Goal: Task Accomplishment & Management: Manage account settings

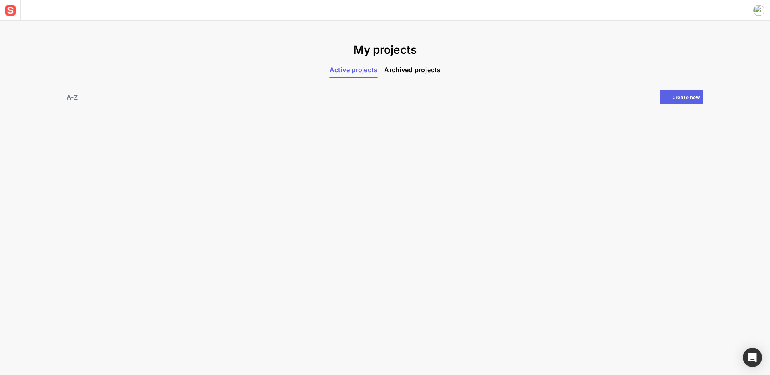
click at [692, 99] on div "Create new" at bounding box center [686, 97] width 28 height 6
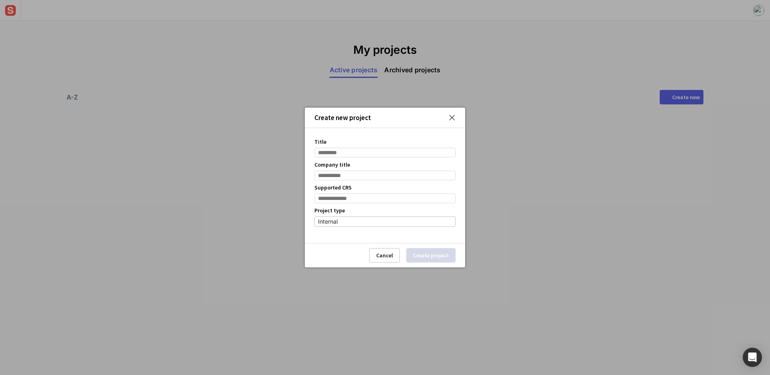
click at [371, 151] on input "Title" at bounding box center [384, 153] width 141 height 10
type input "**********"
click at [363, 175] on input "Company title" at bounding box center [384, 175] width 141 height 10
type input "******"
click at [379, 200] on input at bounding box center [384, 198] width 141 height 10
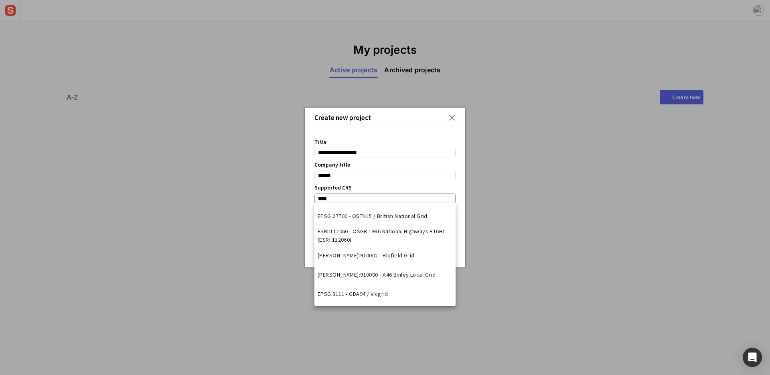
type input "*****"
type input "***"
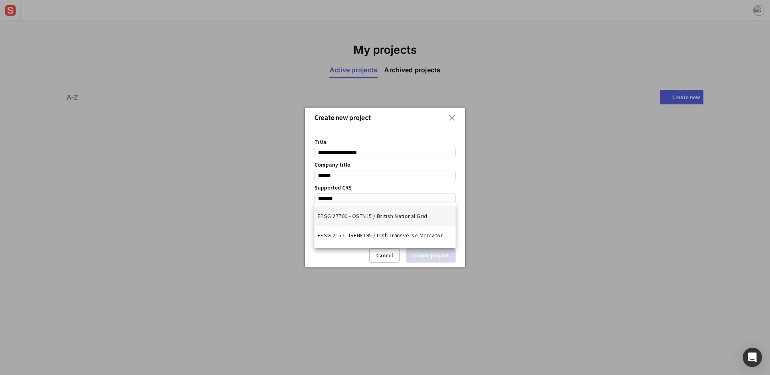
click at [405, 220] on mat-option "EPSG:27700 - OSTN15 / British National Grid" at bounding box center [384, 215] width 141 height 19
type input "**********"
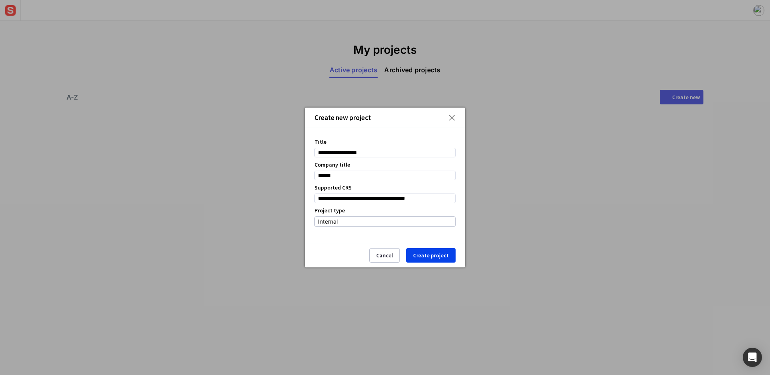
click at [389, 226] on div "Internal" at bounding box center [383, 222] width 130 height 10
click at [389, 259] on mat-option "Internal" at bounding box center [385, 261] width 140 height 13
click at [427, 256] on button "Create project" at bounding box center [430, 255] width 49 height 14
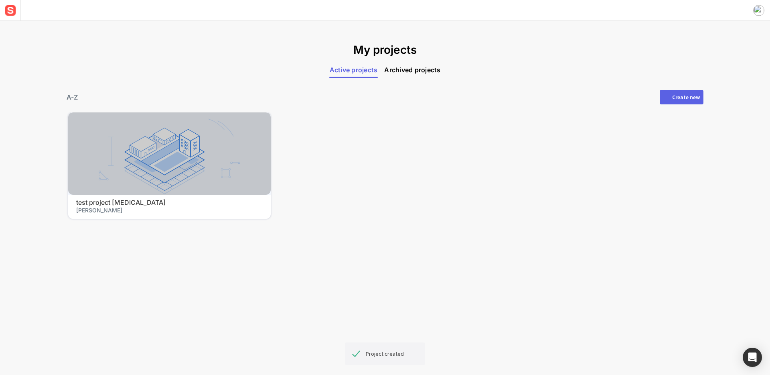
click at [203, 178] on div at bounding box center [169, 153] width 203 height 82
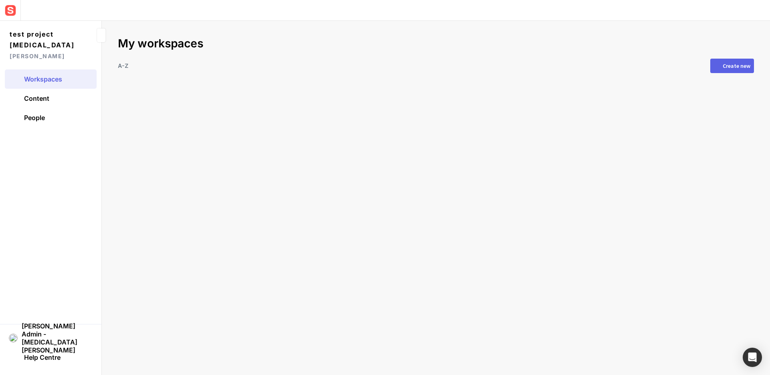
click at [735, 61] on button "Create new" at bounding box center [732, 66] width 44 height 14
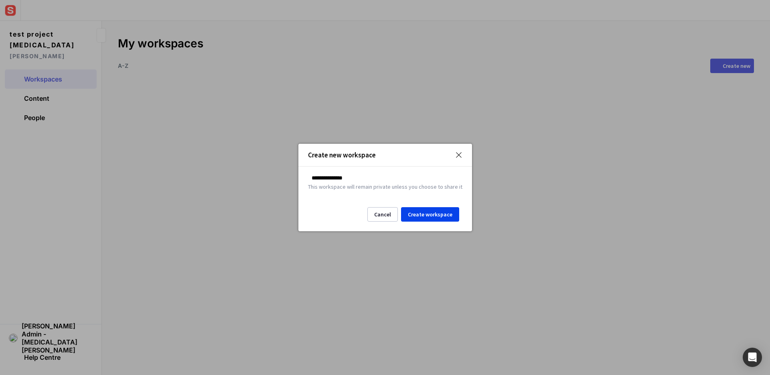
type input "**********"
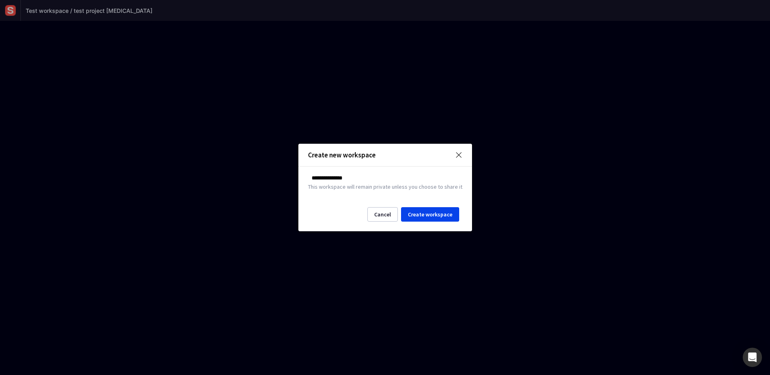
click at [459, 152] on img at bounding box center [458, 154] width 7 height 7
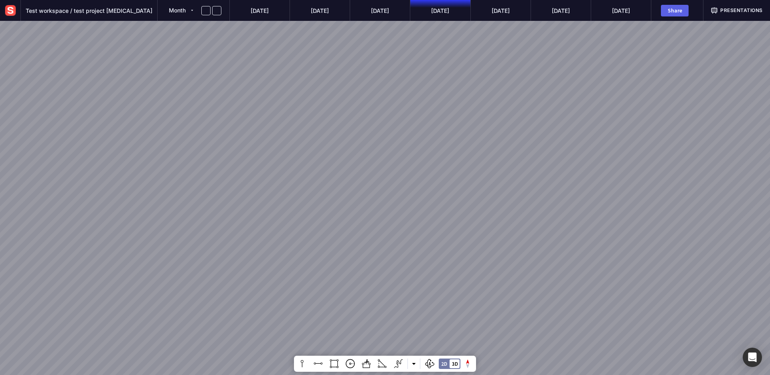
click at [13, 10] on img at bounding box center [10, 10] width 14 height 14
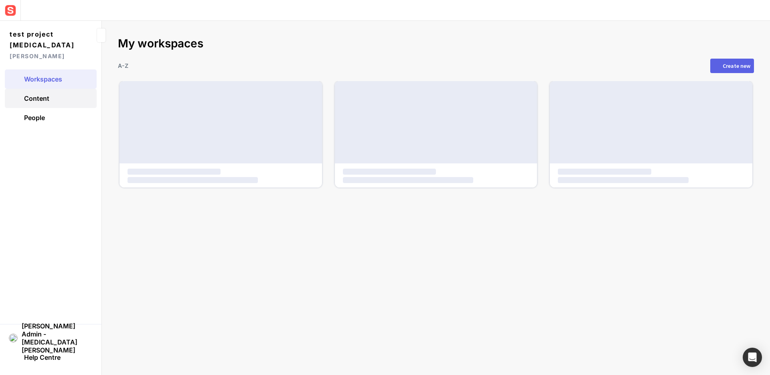
click at [48, 92] on link "Content" at bounding box center [51, 98] width 92 height 19
click at [50, 91] on link "Content" at bounding box center [51, 98] width 92 height 19
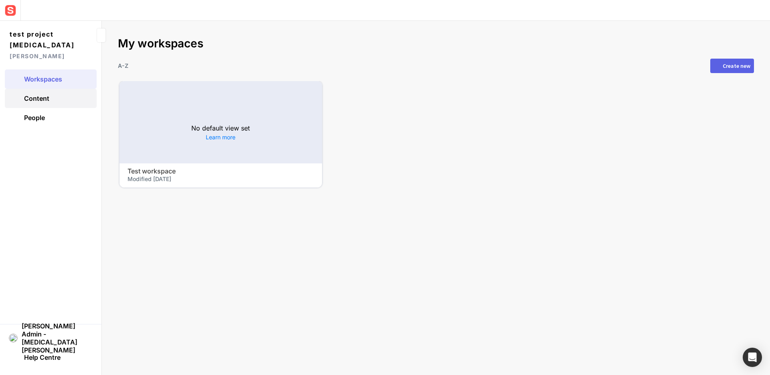
click at [54, 90] on link "Content" at bounding box center [51, 98] width 92 height 19
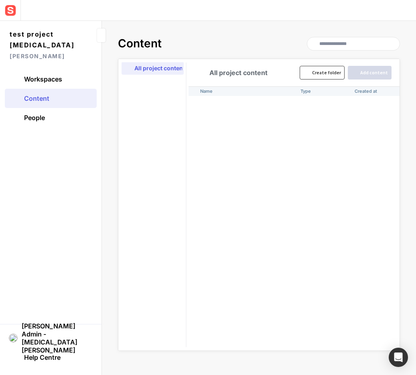
click at [340, 71] on div "Create folder" at bounding box center [326, 72] width 29 height 5
click at [268, 166] on div "Name Type Created at Created by Access untitled - 25 Sep 2025 Sensat Admin - Ni…" at bounding box center [293, 218] width 211 height 264
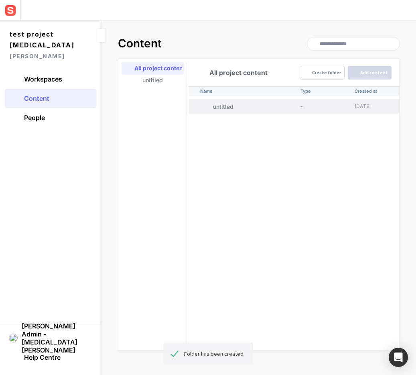
click at [253, 110] on p "untitled" at bounding box center [255, 106] width 84 height 8
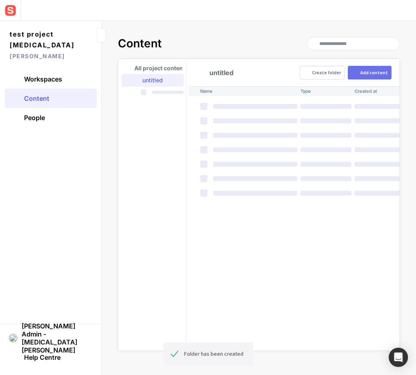
click at [378, 74] on div "Add content" at bounding box center [374, 72] width 28 height 5
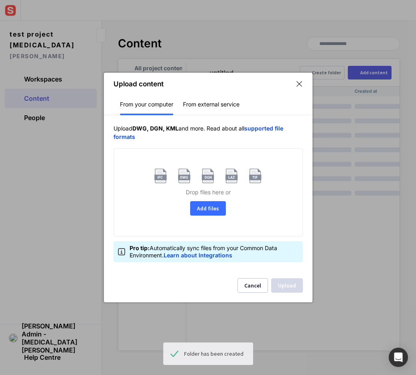
click at [208, 207] on button "Add files" at bounding box center [208, 208] width 36 height 14
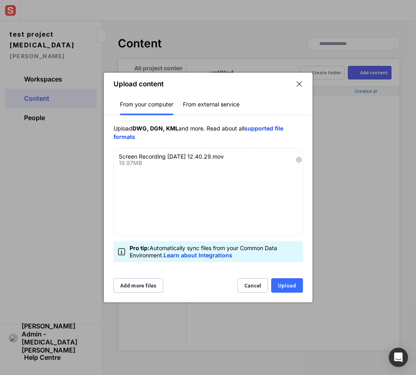
click at [289, 286] on button "Upload" at bounding box center [287, 285] width 32 height 14
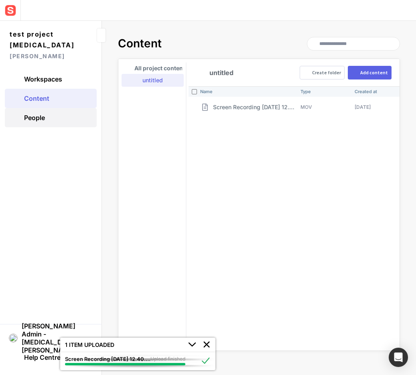
click at [60, 111] on link "People" at bounding box center [51, 117] width 92 height 19
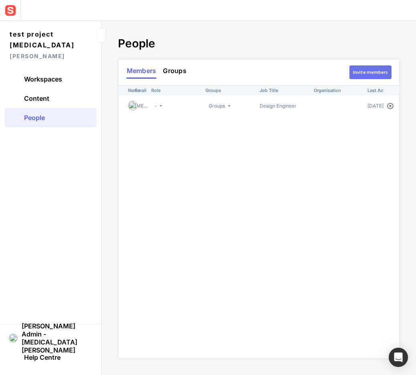
click at [372, 75] on div "Invite members" at bounding box center [370, 72] width 35 height 5
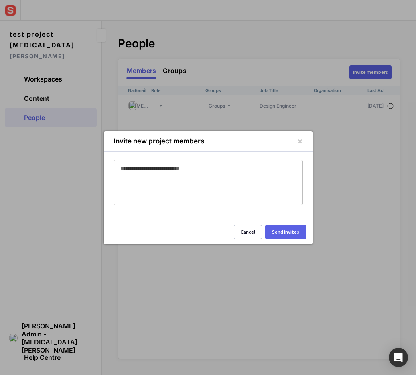
click at [221, 177] on div at bounding box center [208, 171] width 176 height 22
type input "**********"
click at [296, 234] on div "Send invites" at bounding box center [285, 231] width 27 height 5
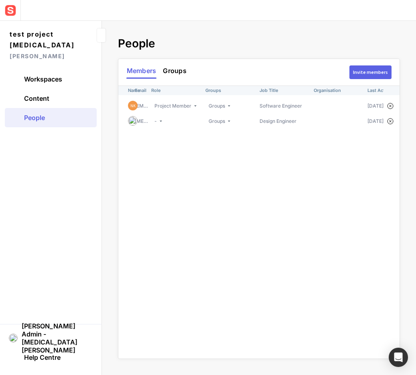
click at [66, 108] on link "People" at bounding box center [51, 117] width 92 height 19
click at [66, 91] on link "Content" at bounding box center [51, 98] width 92 height 19
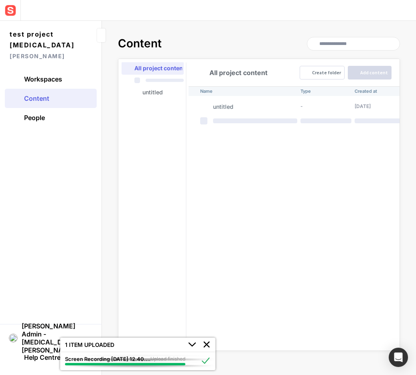
click at [252, 139] on div "Name Type Created at Created by Access untitled - 25 Sep 2025 Sensat Admin - Ni…" at bounding box center [293, 218] width 211 height 264
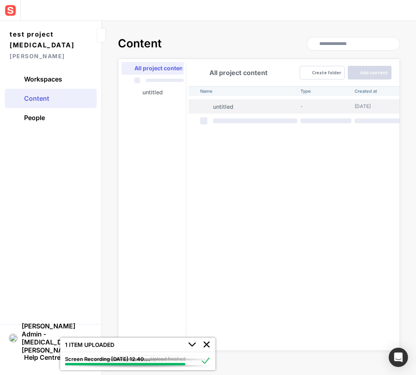
click at [244, 103] on p "untitled" at bounding box center [255, 106] width 84 height 8
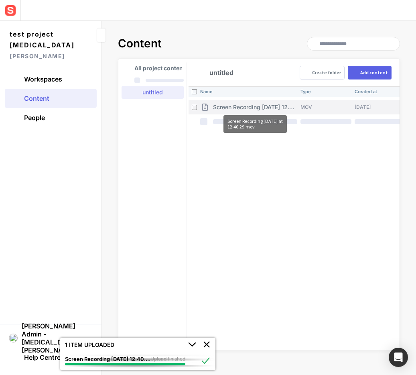
click at [255, 109] on p "Screen Recording [DATE] 12.40.29.mov" at bounding box center [255, 107] width 84 height 8
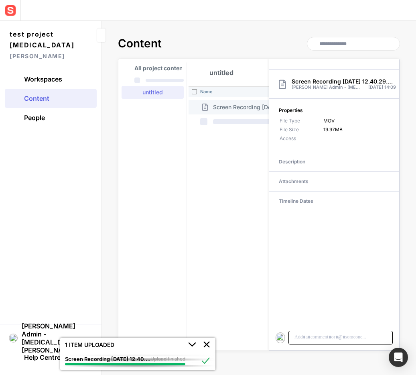
click at [325, 336] on p at bounding box center [341, 336] width 94 height 7
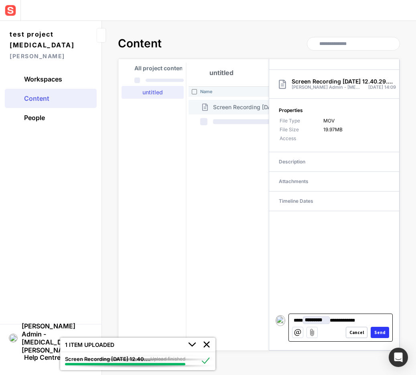
click at [384, 334] on div "Send" at bounding box center [379, 332] width 11 height 4
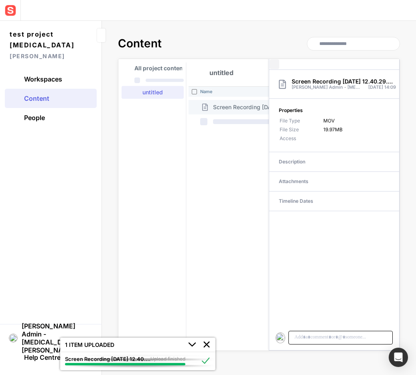
click at [271, 64] on mapp-icon at bounding box center [274, 64] width 10 height 10
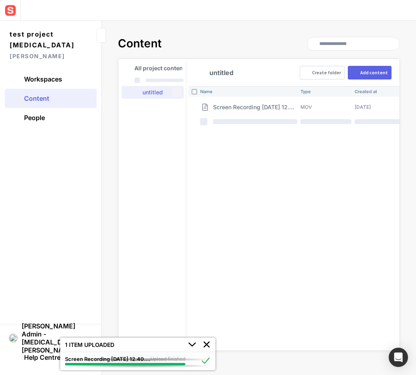
click at [176, 93] on mapp-icon at bounding box center [177, 92] width 8 height 8
click at [165, 113] on span "Access" at bounding box center [160, 116] width 42 height 7
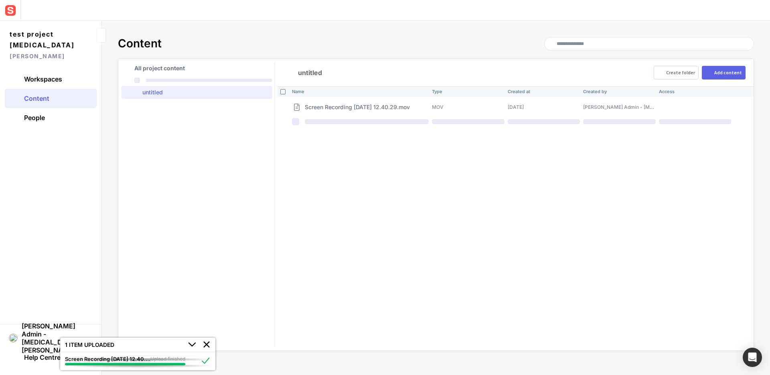
click at [378, 204] on div "Name Type Created at Created by Access Screen Recording 2025-09-25 at 12.40.29.…" at bounding box center [515, 218] width 476 height 264
click at [318, 180] on div "Name Type Created at Created by Access Screen Recording 2025-09-25 at 12.40.29.…" at bounding box center [499, 218] width 508 height 264
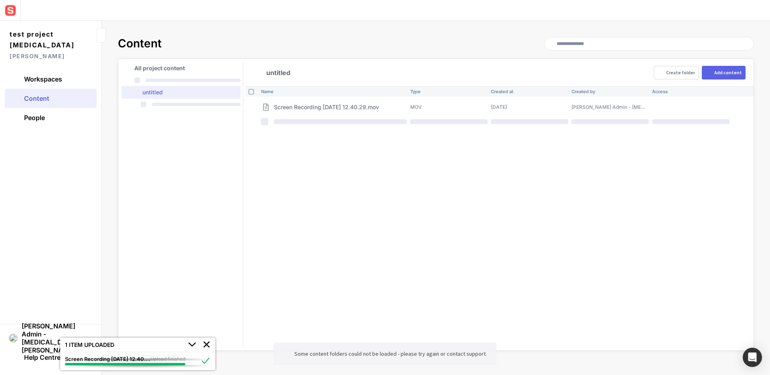
click at [313, 181] on div "Name Type Created at Created by Access Screen Recording 2025-09-25 at 12.40.29.…" at bounding box center [499, 218] width 508 height 264
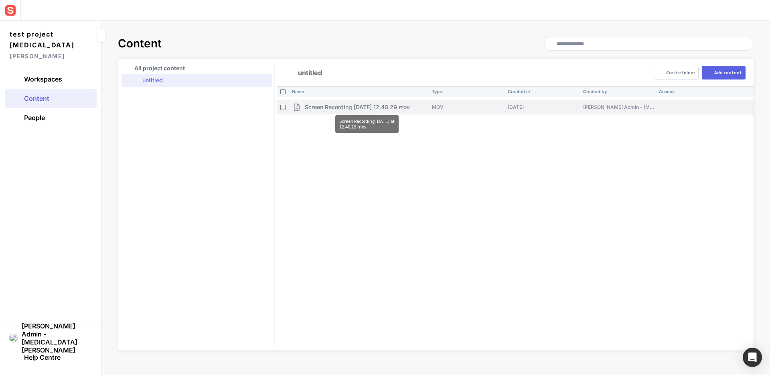
click at [375, 108] on p "Screen Recording [DATE] 12.40.29.mov" at bounding box center [357, 107] width 105 height 8
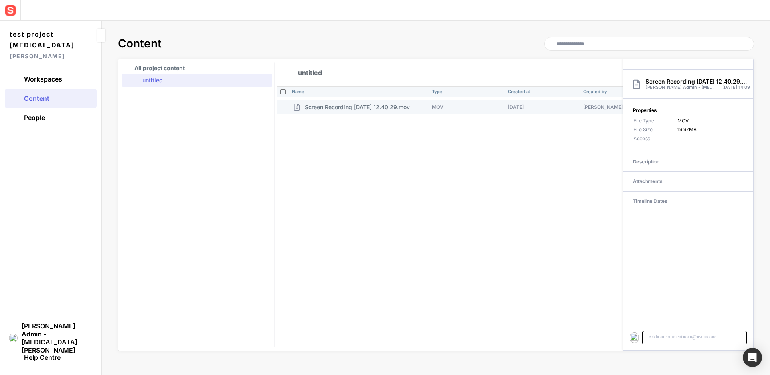
click at [667, 334] on p at bounding box center [695, 336] width 94 height 7
click at [265, 79] on mapp-icon at bounding box center [266, 80] width 8 height 8
click at [300, 176] on div "Name Type Created at Created by Access Screen Recording [DATE] 12.40.29.mov MOV…" at bounding box center [515, 218] width 476 height 264
click at [264, 77] on mapp-icon at bounding box center [266, 80] width 8 height 8
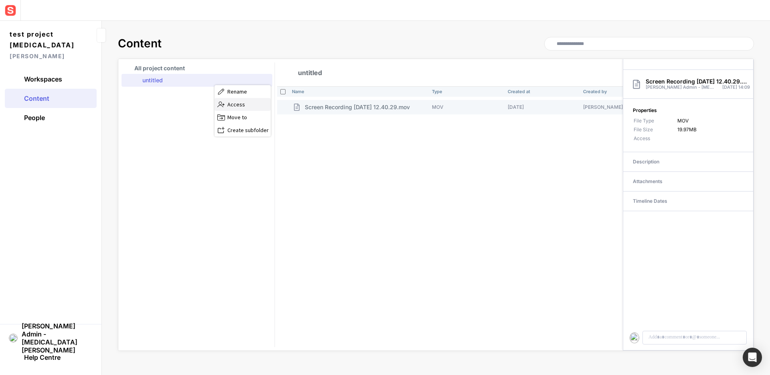
click at [255, 102] on span "Access" at bounding box center [248, 104] width 42 height 7
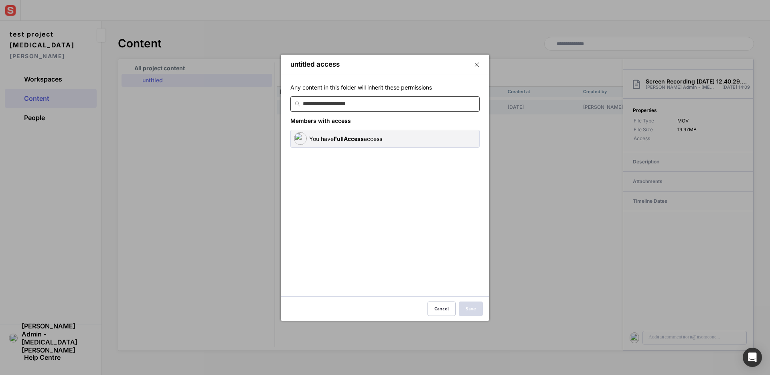
click at [377, 104] on input at bounding box center [389, 104] width 173 height 14
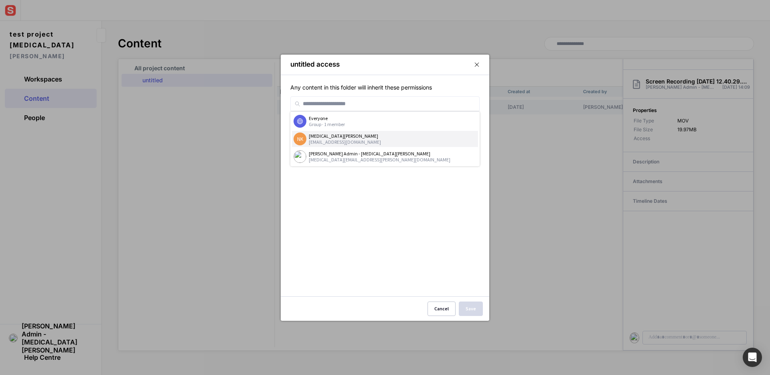
click at [375, 133] on div "Nikita K" at bounding box center [393, 136] width 168 height 6
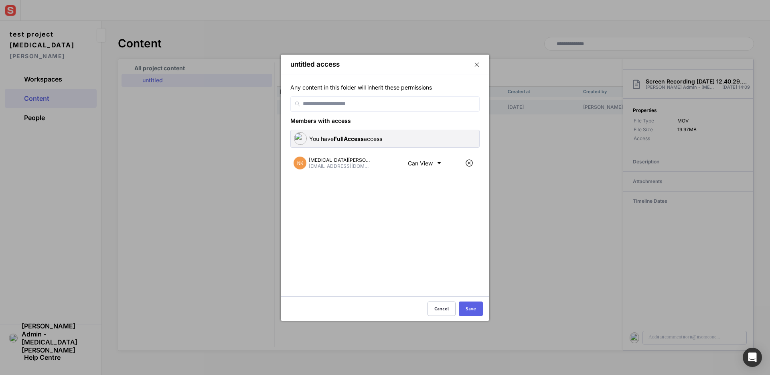
click at [409, 157] on div "Can View" at bounding box center [426, 163] width 43 height 18
click at [413, 164] on div at bounding box center [385, 187] width 770 height 375
click at [413, 164] on div "Can View" at bounding box center [426, 163] width 43 height 18
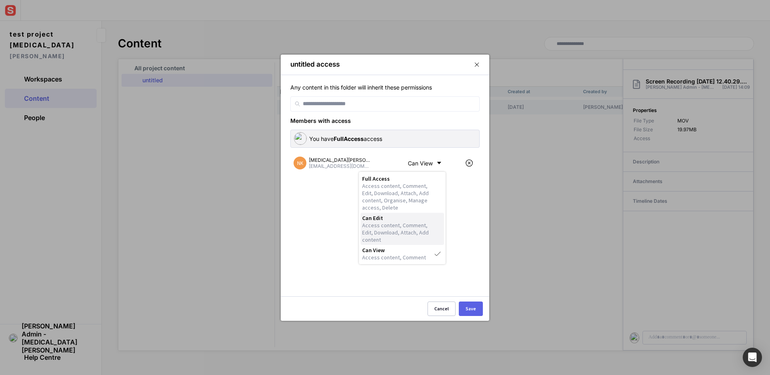
click at [409, 215] on span "Can Edit" at bounding box center [396, 217] width 69 height 7
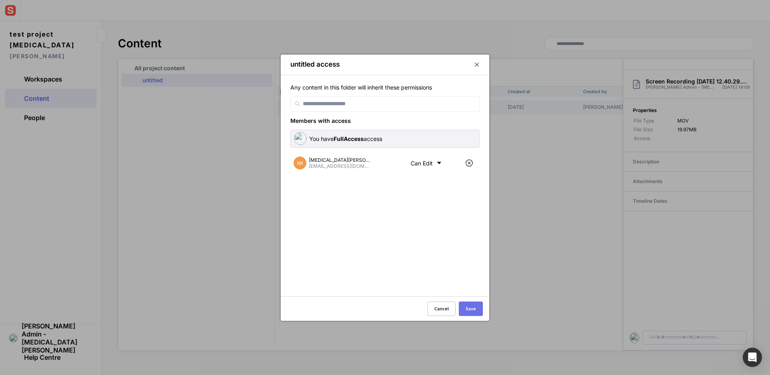
click at [470, 306] on div "Save" at bounding box center [471, 308] width 10 height 5
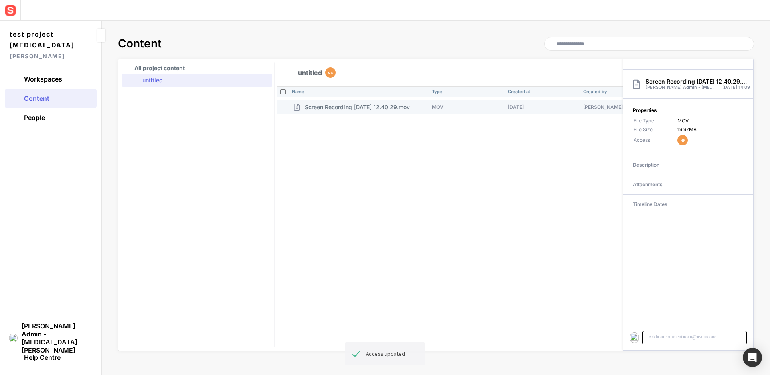
click at [690, 336] on p at bounding box center [695, 336] width 94 height 7
click at [729, 331] on div "Send" at bounding box center [733, 332] width 11 height 4
